Goal: Check status: Check status

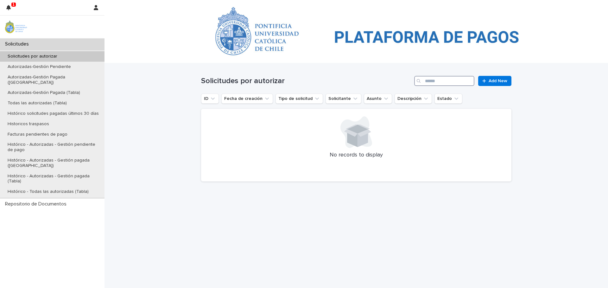
click at [432, 78] on input "Search" at bounding box center [444, 81] width 60 height 10
click at [36, 101] on p "Todas las autorizadas (Tabla)" at bounding box center [37, 103] width 69 height 5
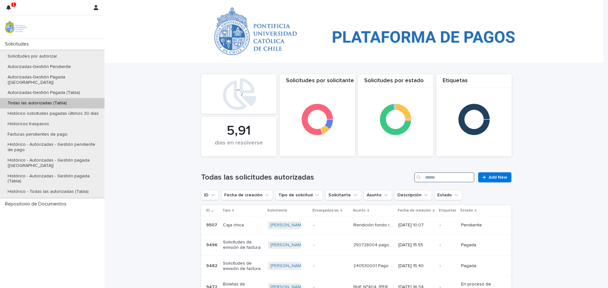
click at [426, 179] on input "Search" at bounding box center [444, 177] width 60 height 10
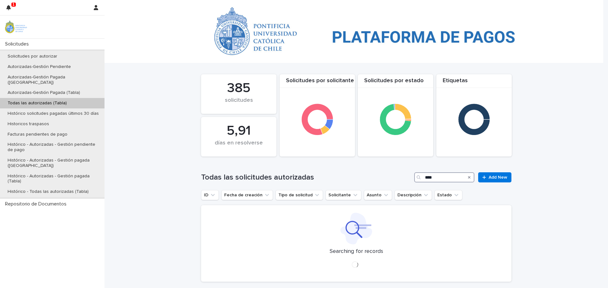
type input "****"
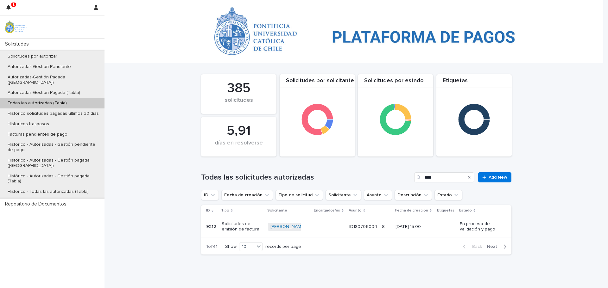
click at [208, 228] on p "9212" at bounding box center [211, 226] width 11 height 7
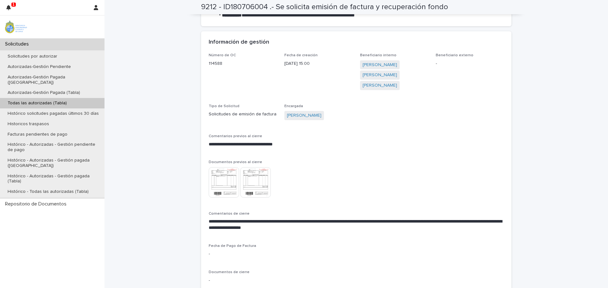
scroll to position [222, 0]
